Goal: Information Seeking & Learning: Learn about a topic

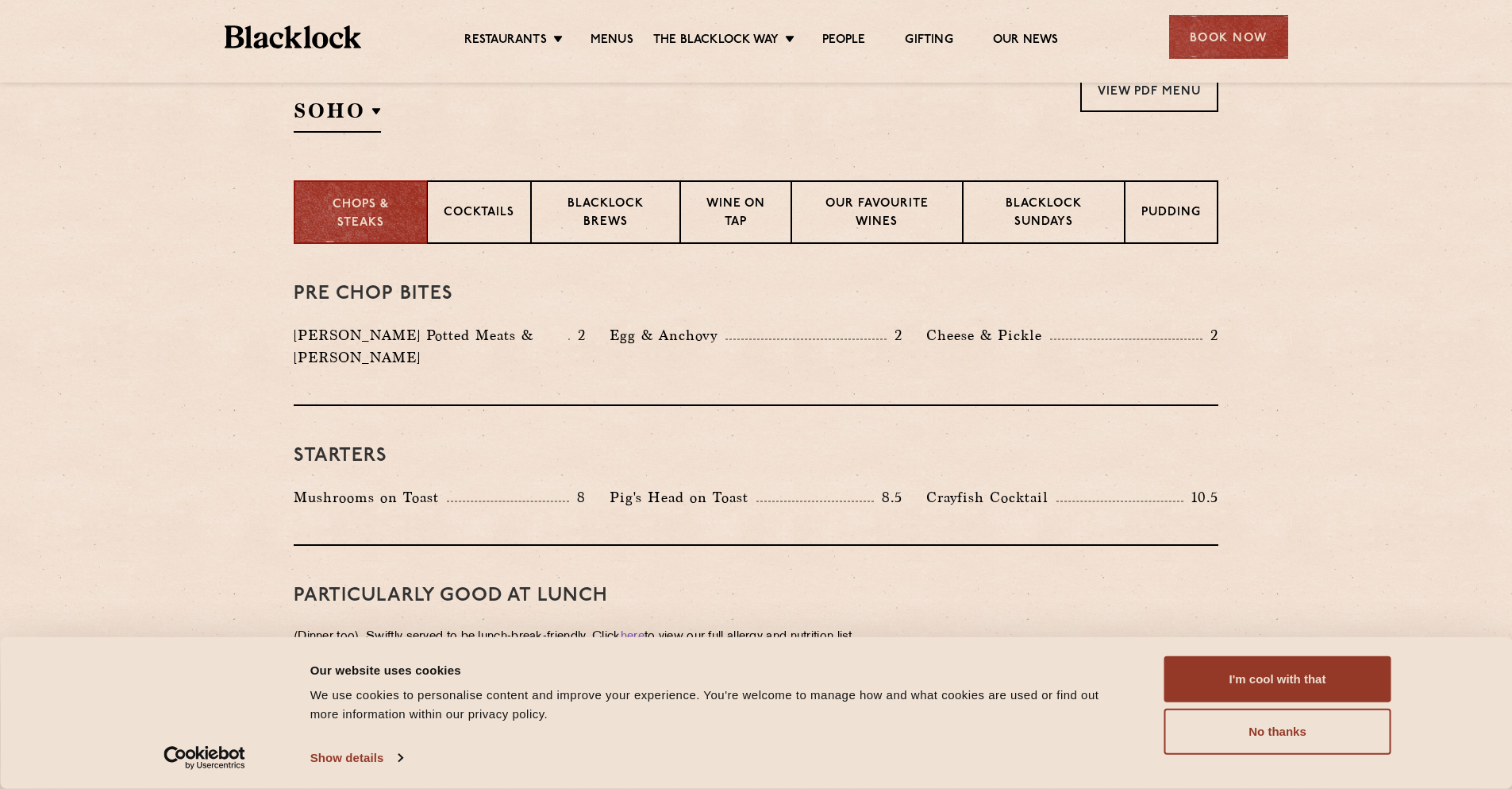
scroll to position [556, 0]
click at [1331, 746] on button "No thanks" at bounding box center [1277, 731] width 227 height 46
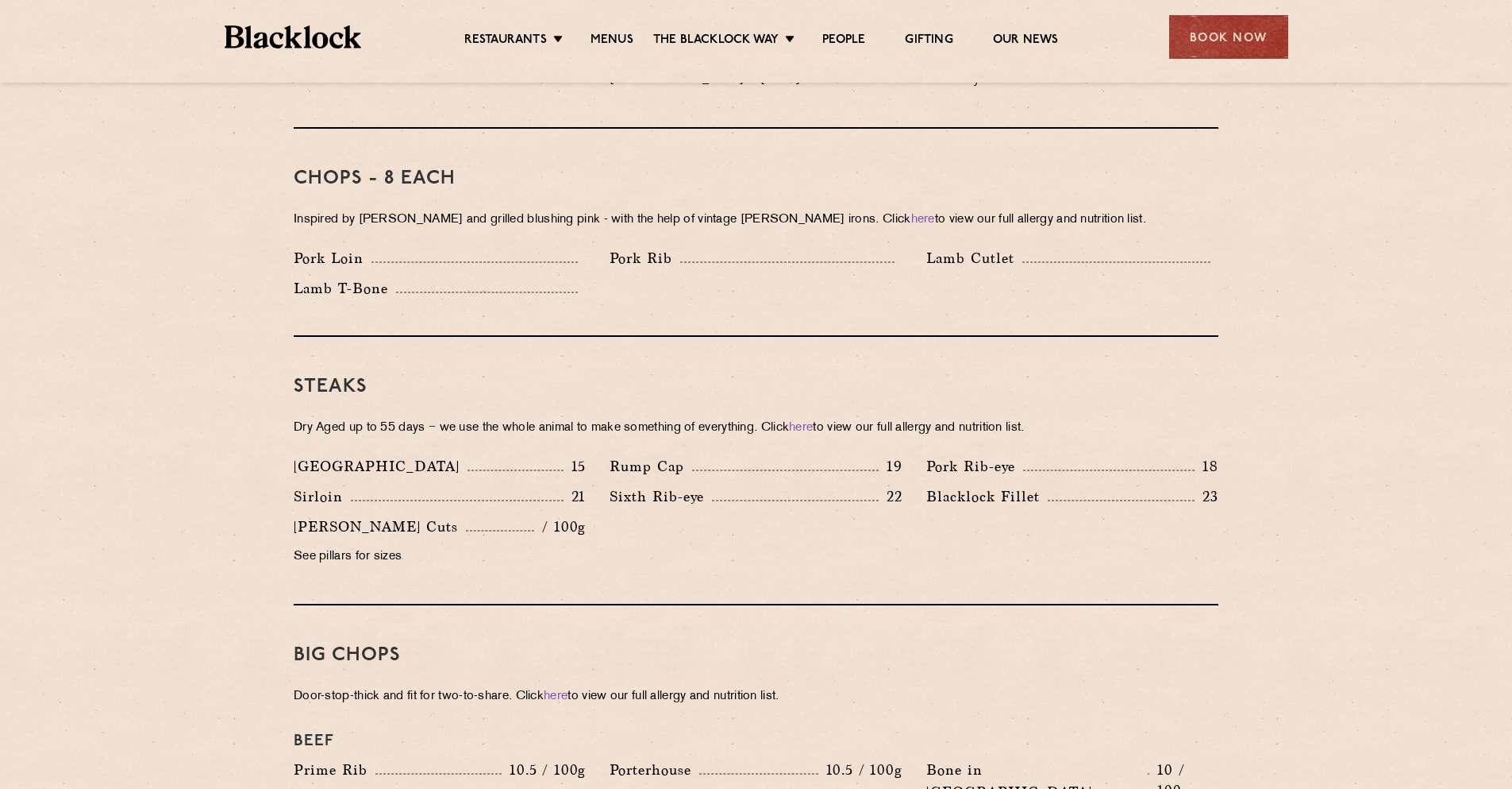
scroll to position [1271, 0]
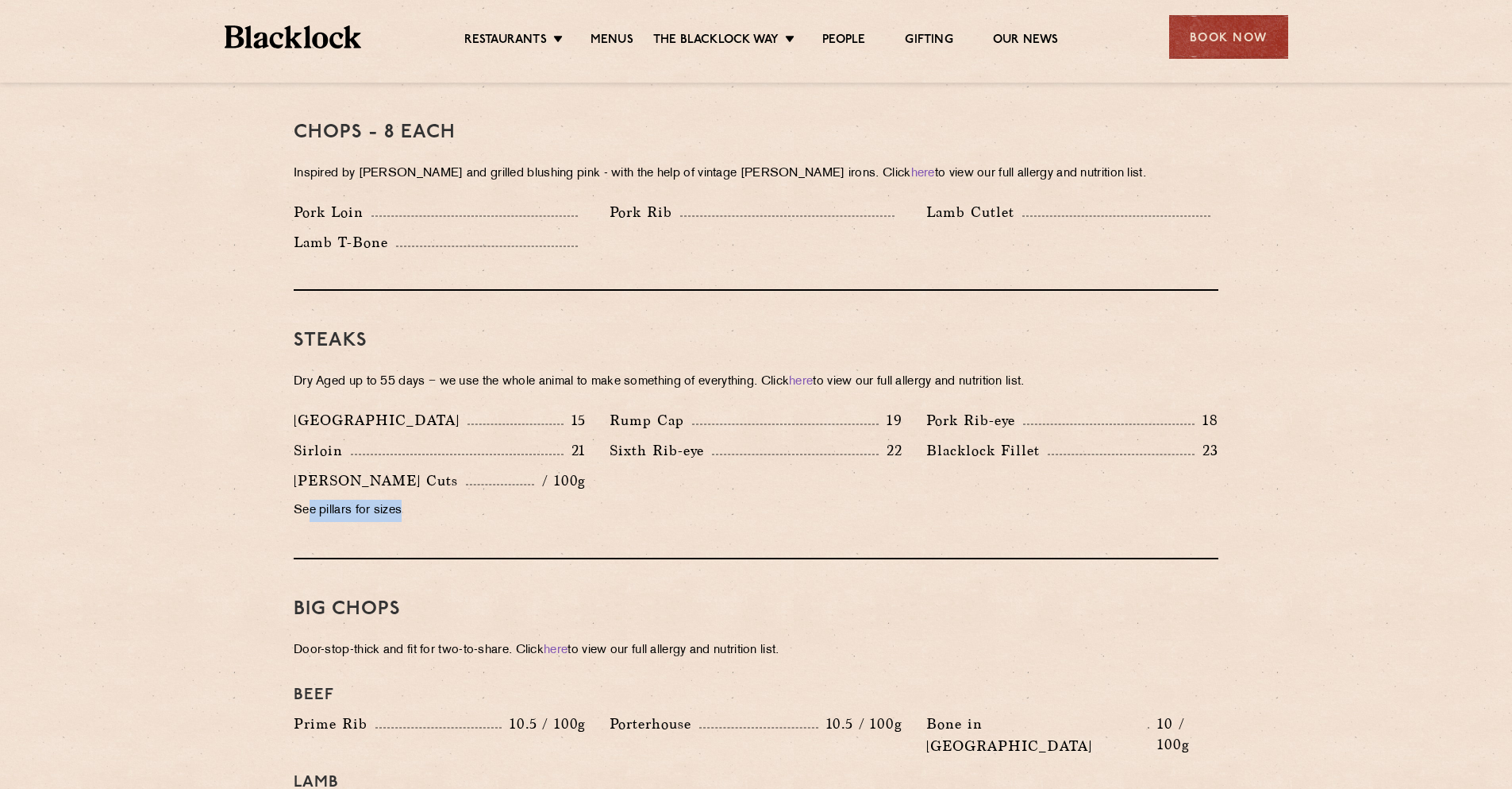
drag, startPoint x: 309, startPoint y: 484, endPoint x: 406, endPoint y: 487, distance: 97.0
click at [406, 500] on p "See pillars for sizes" at bounding box center [439, 511] width 292 height 23
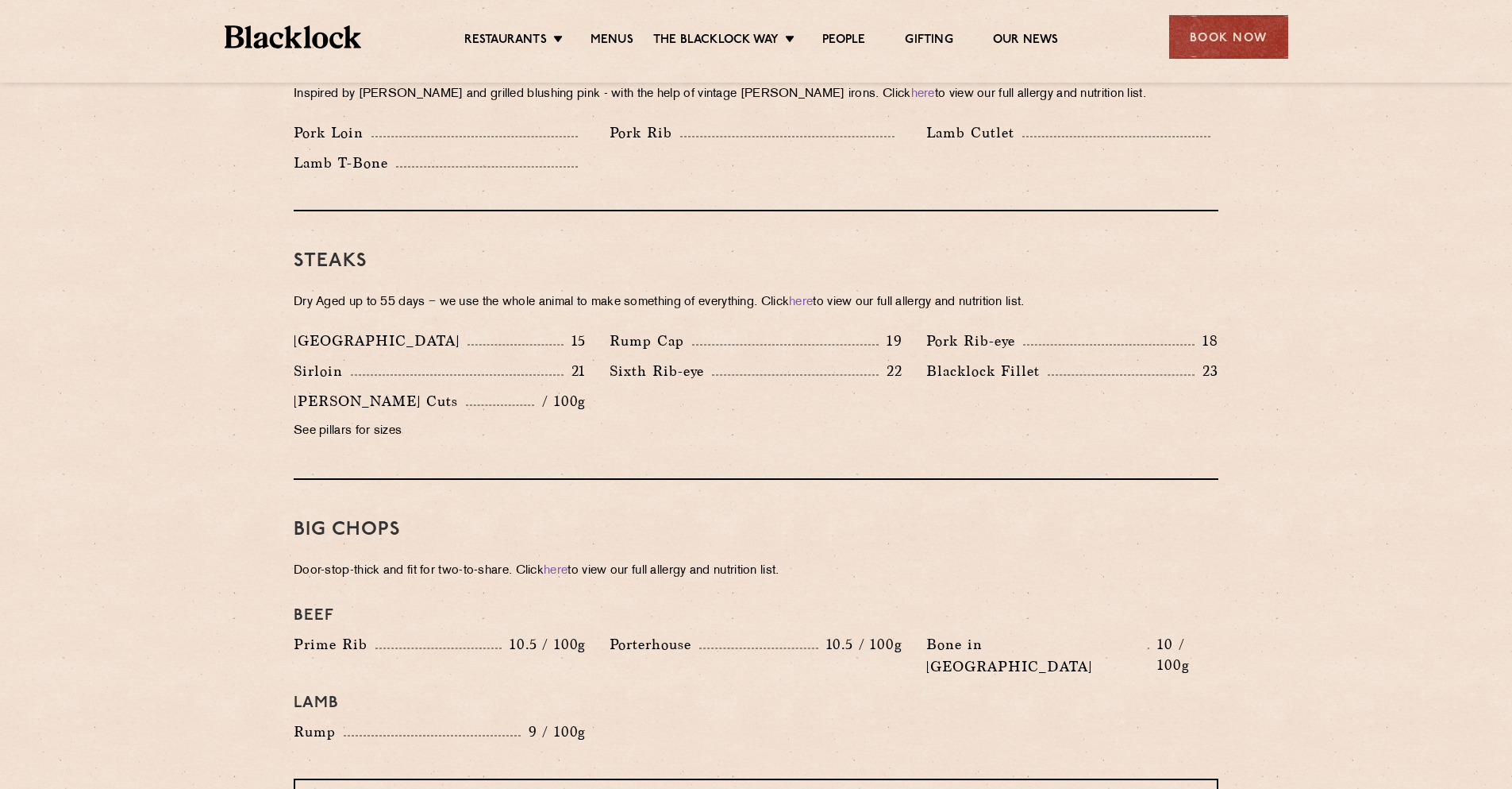
click at [194, 358] on section "Pre Chop Bites [PERSON_NAME] Potted Meats & Kimchi 2 Egg & Anchovy 2 Cheese & P…" at bounding box center [756, 591] width 1512 height 2286
click at [186, 393] on section "Pre Chop Bites [PERSON_NAME] Potted Meats & Kimchi 2 Egg & Anchovy 2 Cheese & P…" at bounding box center [756, 591] width 1512 height 2286
click at [155, 447] on section "Pre Chop Bites [PERSON_NAME] Potted Meats & Kimchi 2 Egg & Anchovy 2 Cheese & P…" at bounding box center [756, 591] width 1512 height 2286
click at [211, 399] on section "Pre Chop Bites [PERSON_NAME] Potted Meats & Kimchi 2 Egg & Anchovy 2 Cheese & P…" at bounding box center [756, 591] width 1512 height 2286
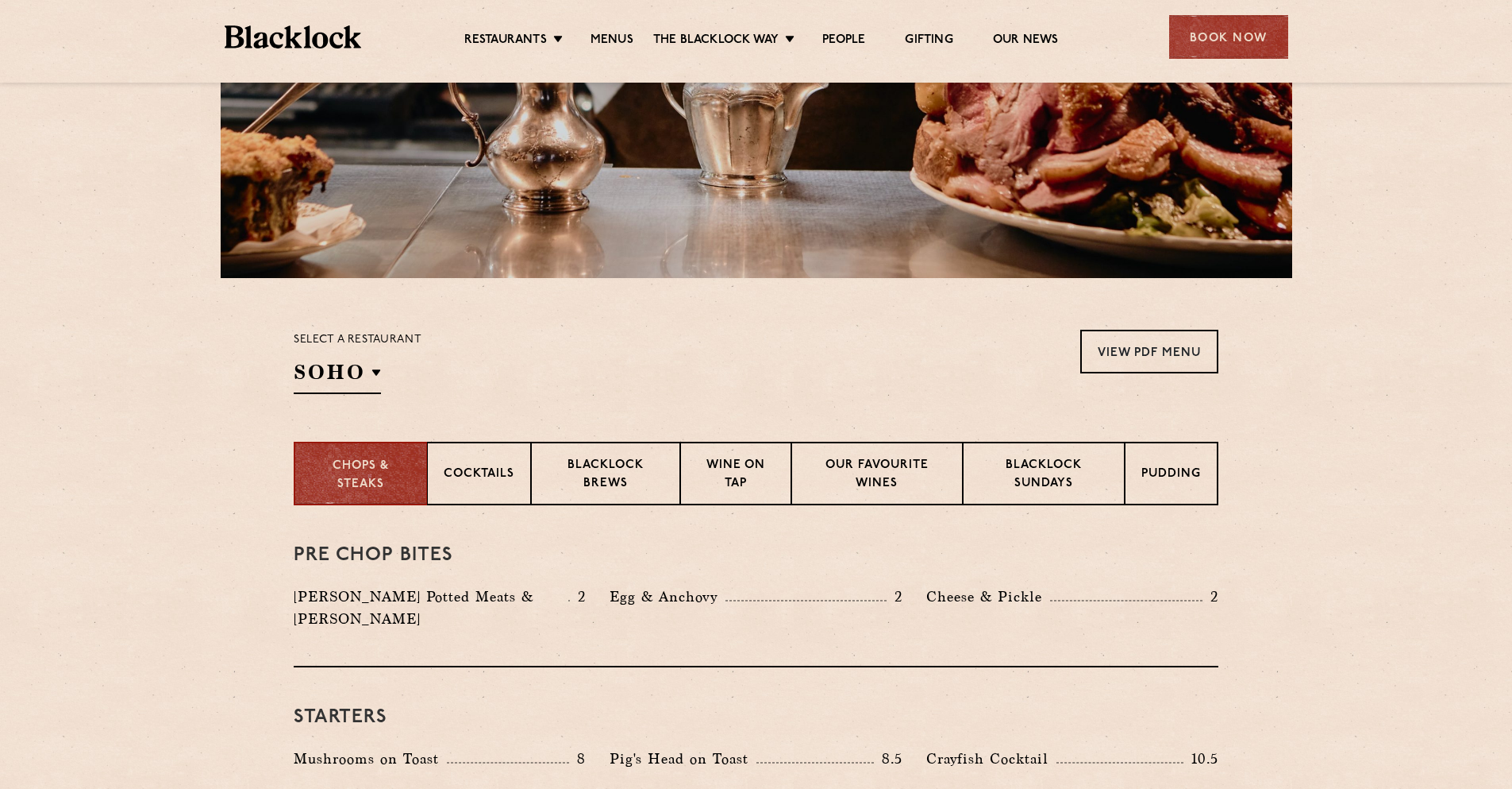
scroll to position [0, 0]
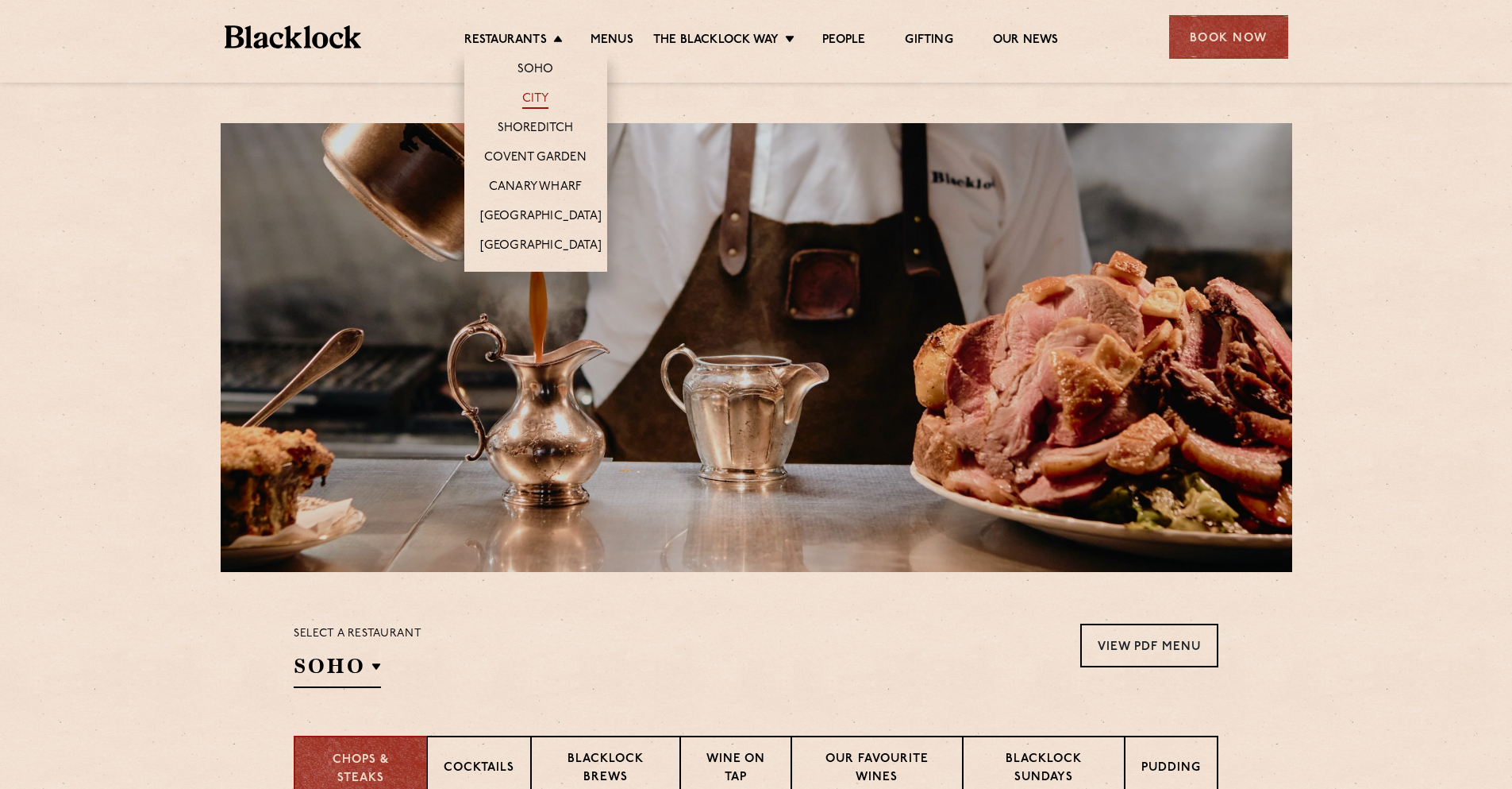
click at [531, 99] on link "City" at bounding box center [536, 99] width 27 height 17
